Goal: Navigation & Orientation: Understand site structure

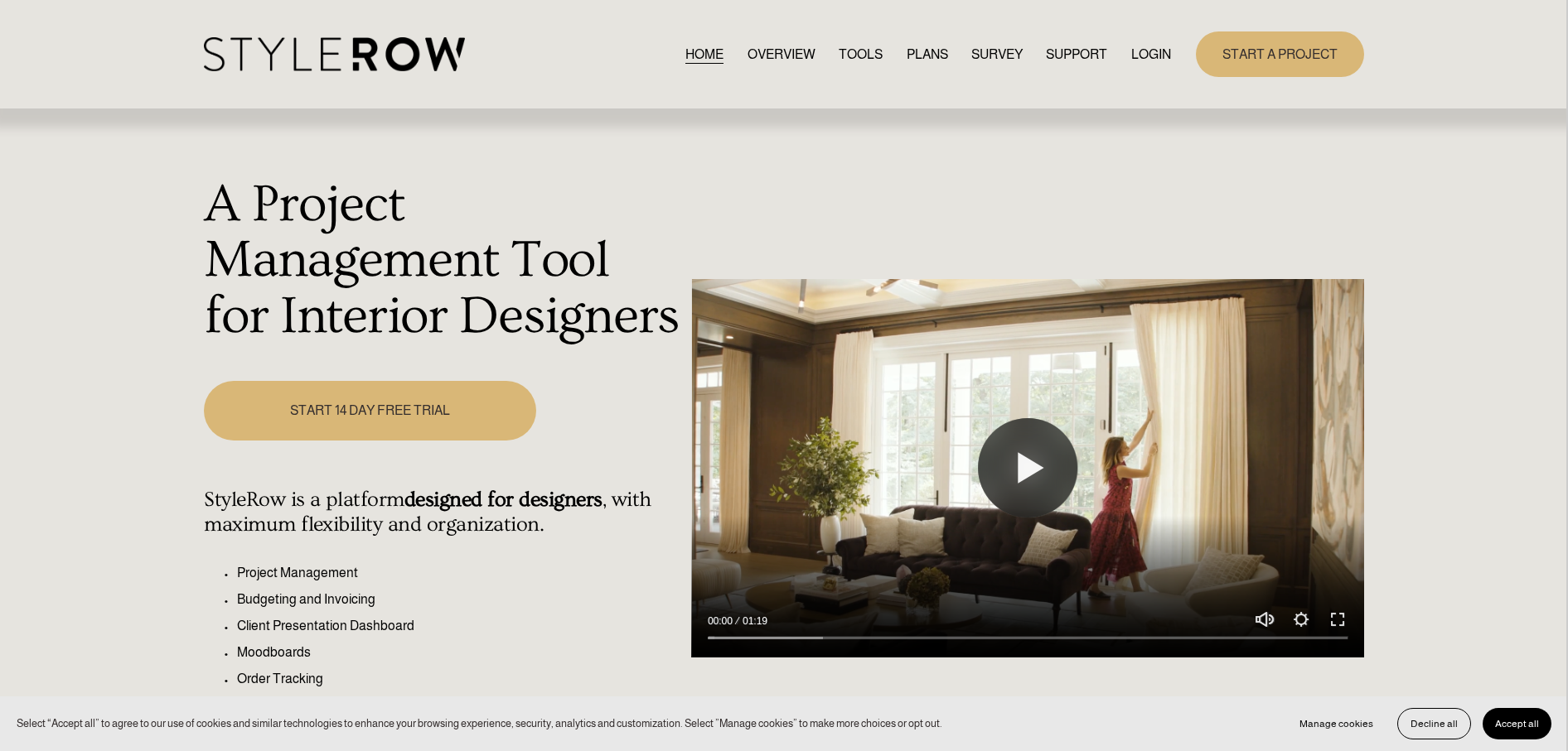
click at [852, 49] on link "TOOLS" at bounding box center [860, 54] width 44 height 22
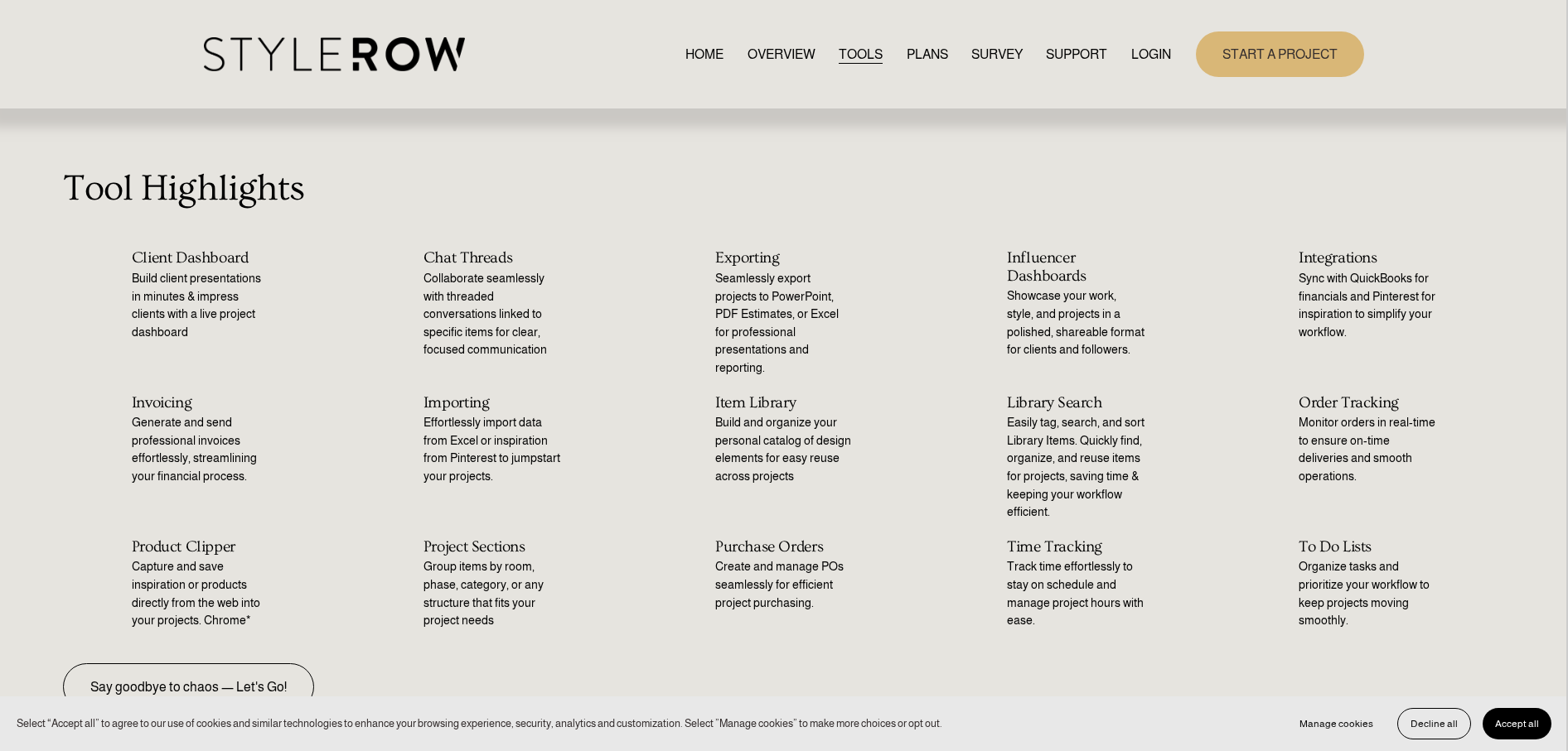
click at [784, 58] on link "OVERVIEW" at bounding box center [781, 54] width 68 height 22
